Goal: Task Accomplishment & Management: Manage account settings

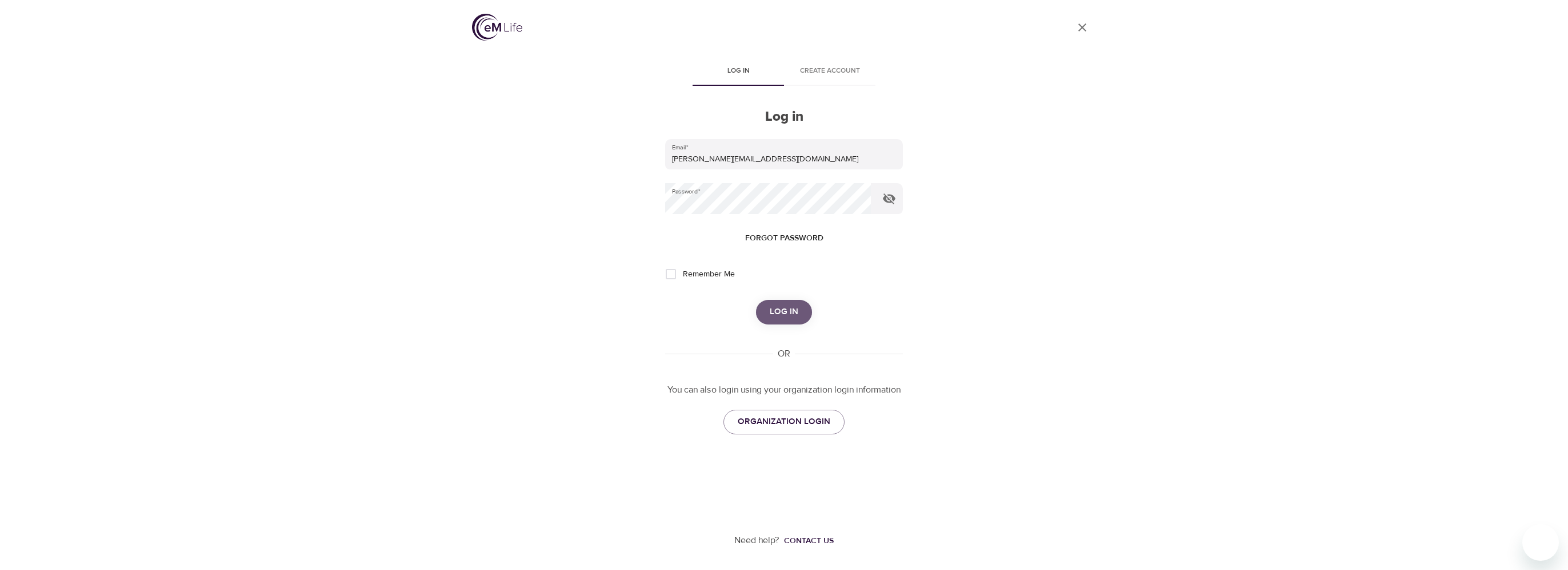
click at [796, 311] on span "Log in" at bounding box center [784, 312] width 29 height 15
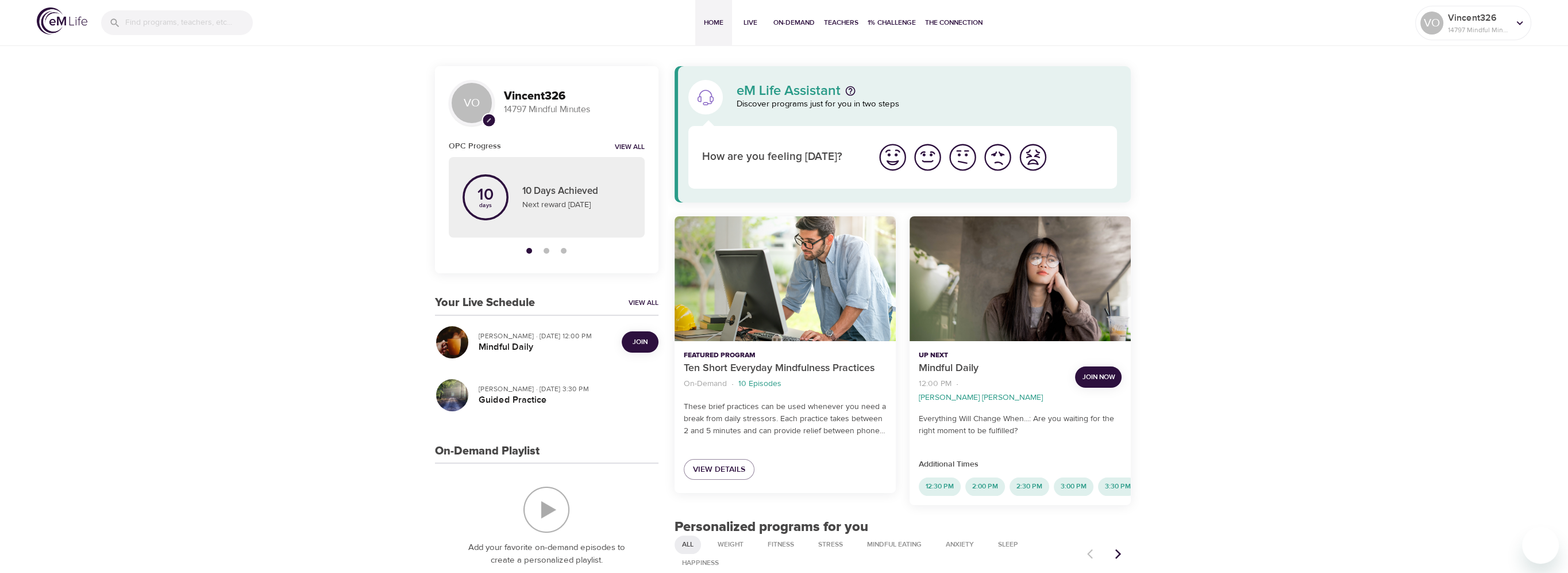
click at [630, 339] on span "Join" at bounding box center [640, 341] width 23 height 12
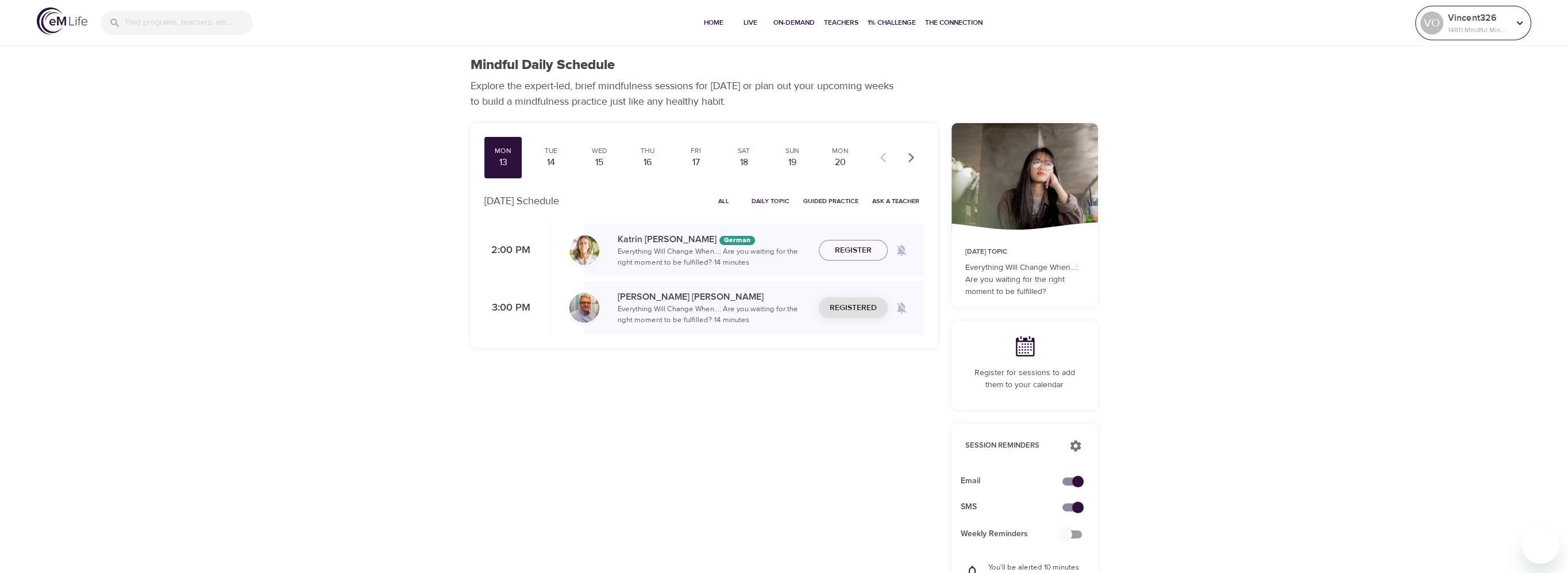
click at [1525, 17] on icon at bounding box center [1519, 22] width 12 height 12
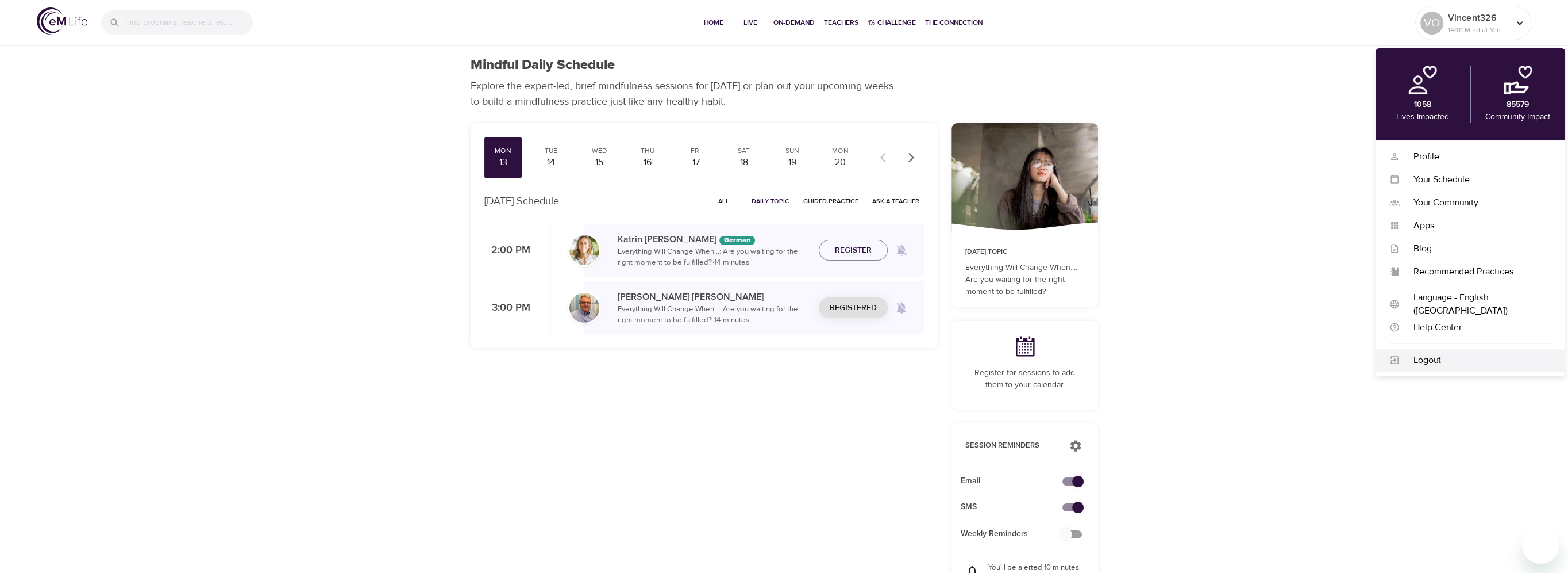
click at [1419, 354] on div "Logout" at bounding box center [1475, 361] width 152 height 13
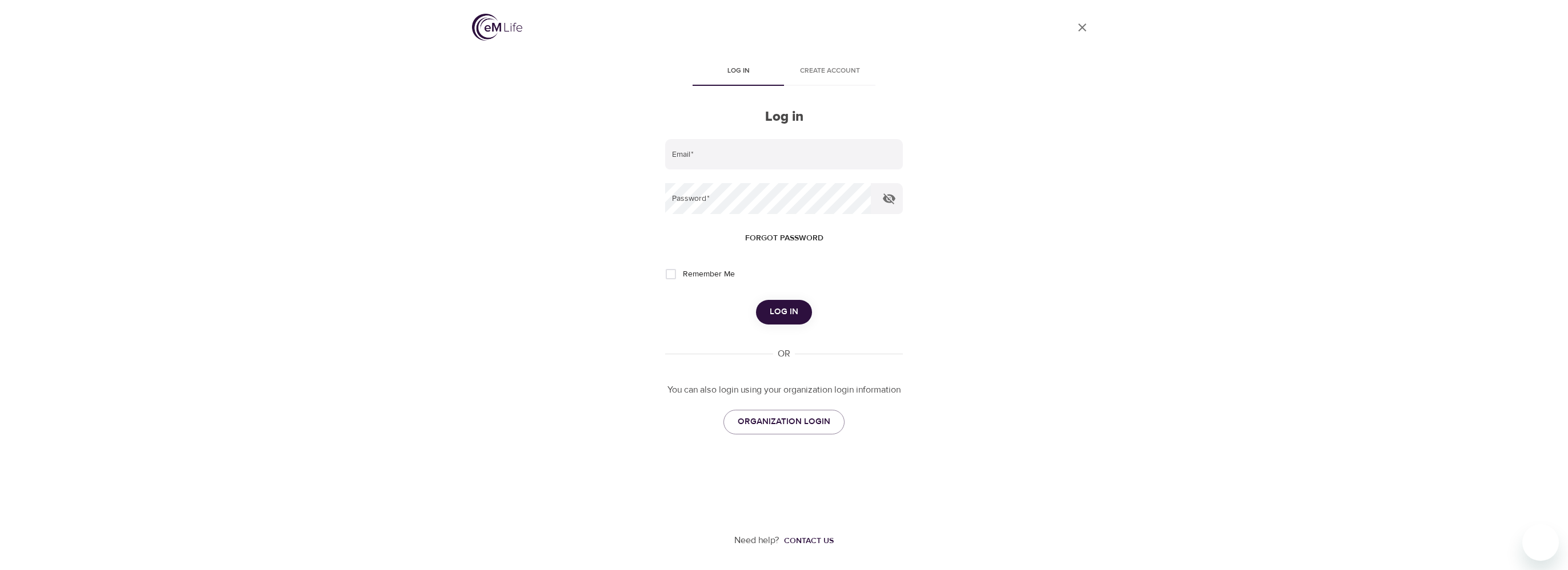
type input "[PERSON_NAME][EMAIL_ADDRESS][DOMAIN_NAME]"
